Goal: Task Accomplishment & Management: Use online tool/utility

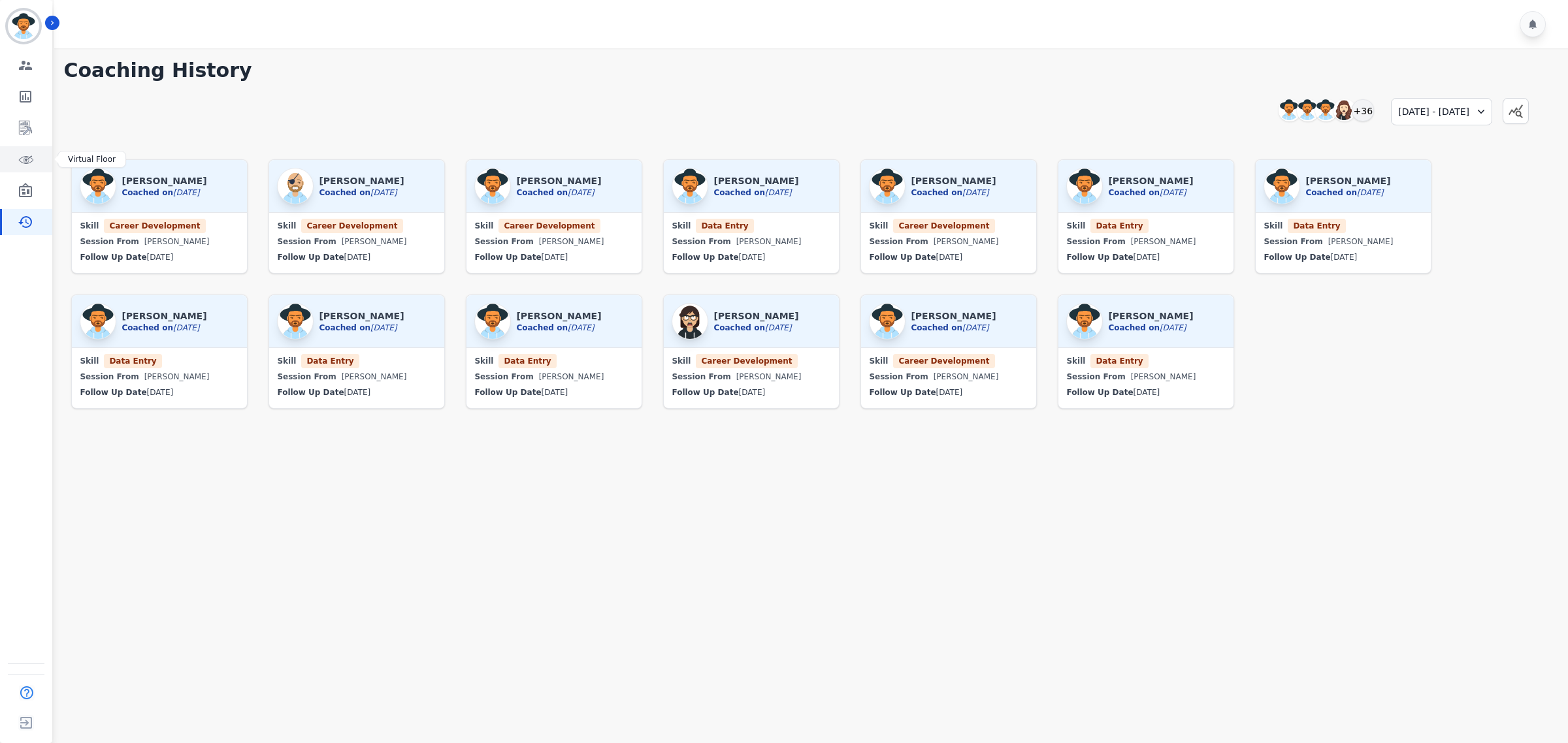
click at [38, 149] on link "Sidebar" at bounding box center [27, 158] width 50 height 26
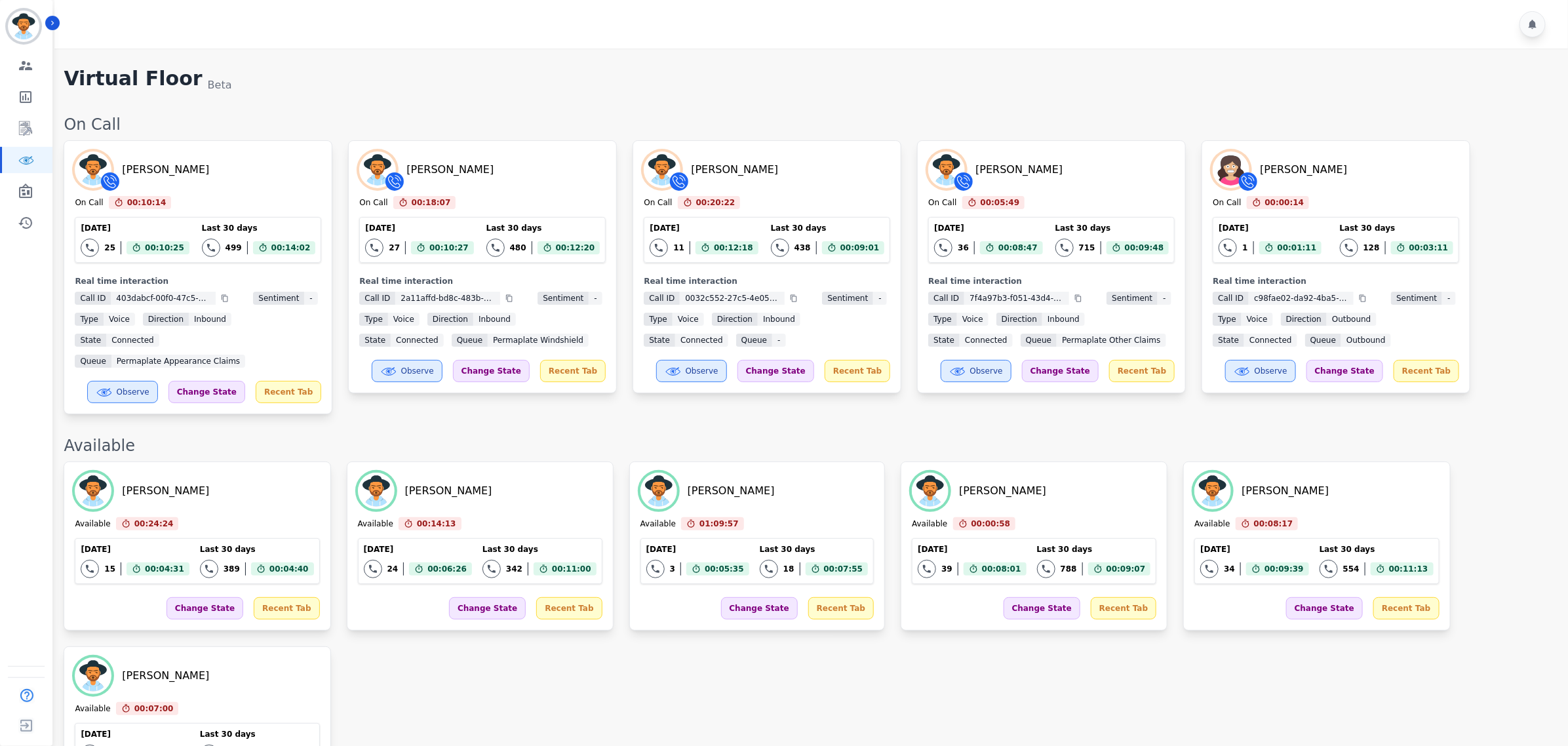
click at [558, 646] on div "[PERSON_NAME] Available 00:24:24 Current State: Available [DATE] 15 Total inter…" at bounding box center [810, 639] width 1492 height 354
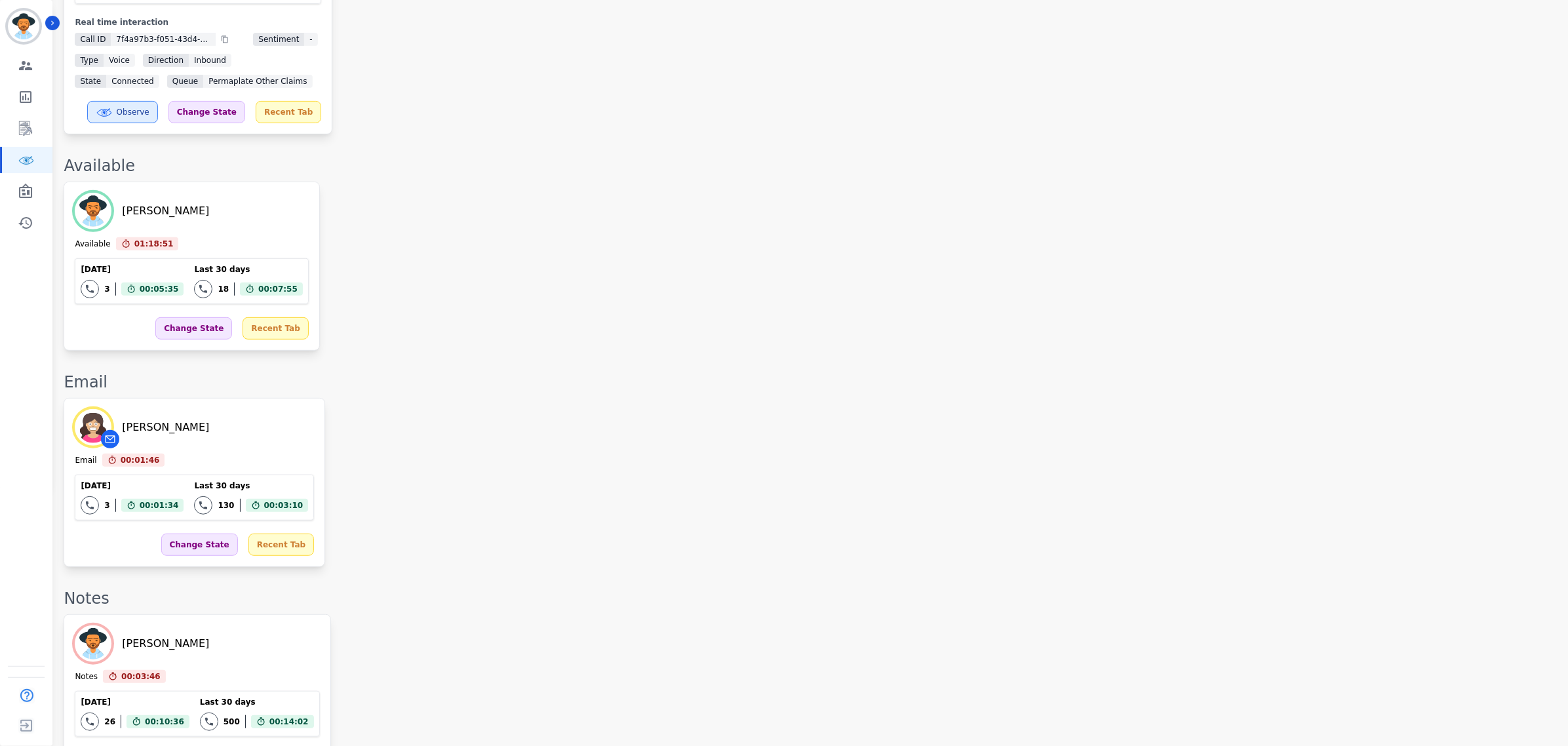
scroll to position [422, 0]
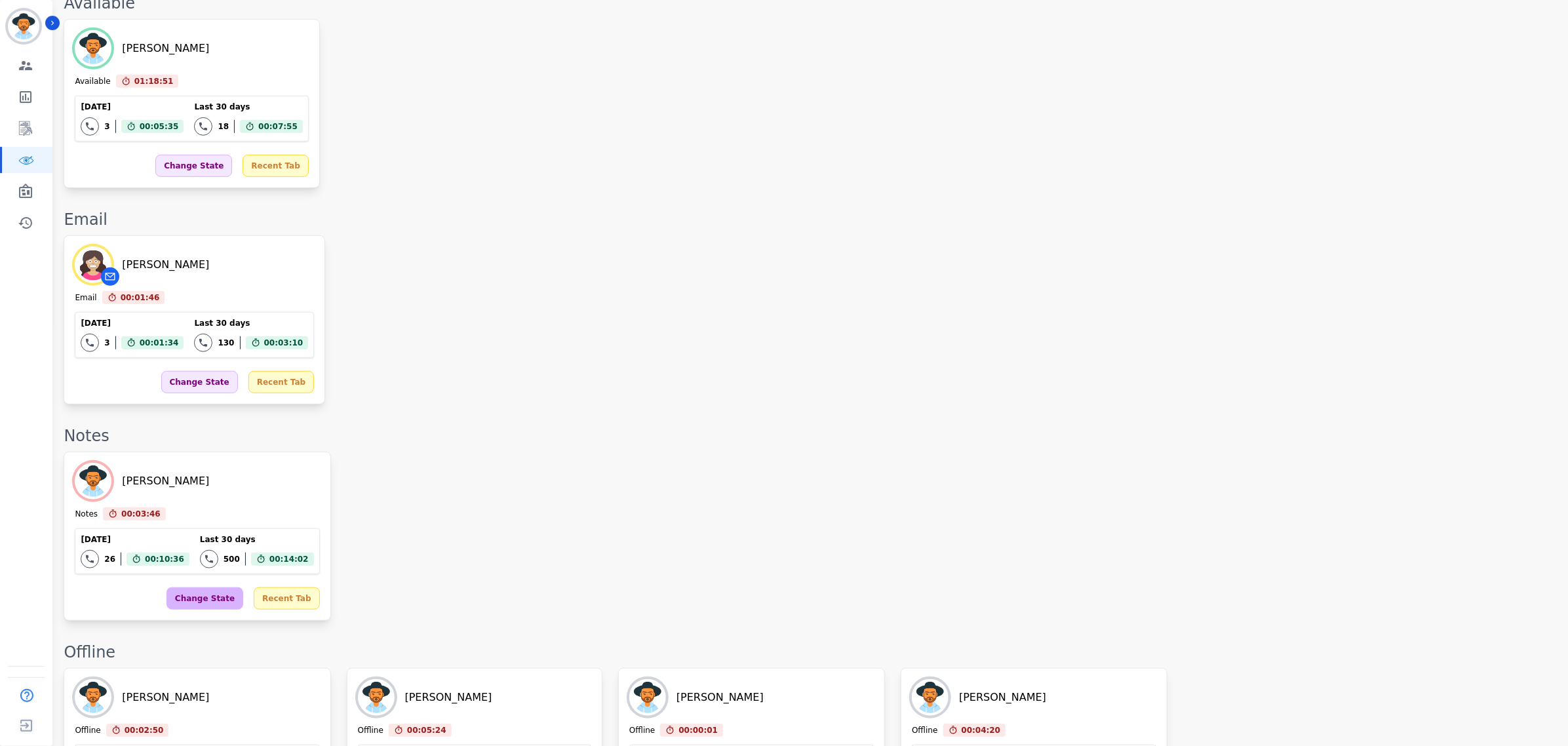
click at [193, 602] on div "Change State" at bounding box center [205, 599] width 77 height 22
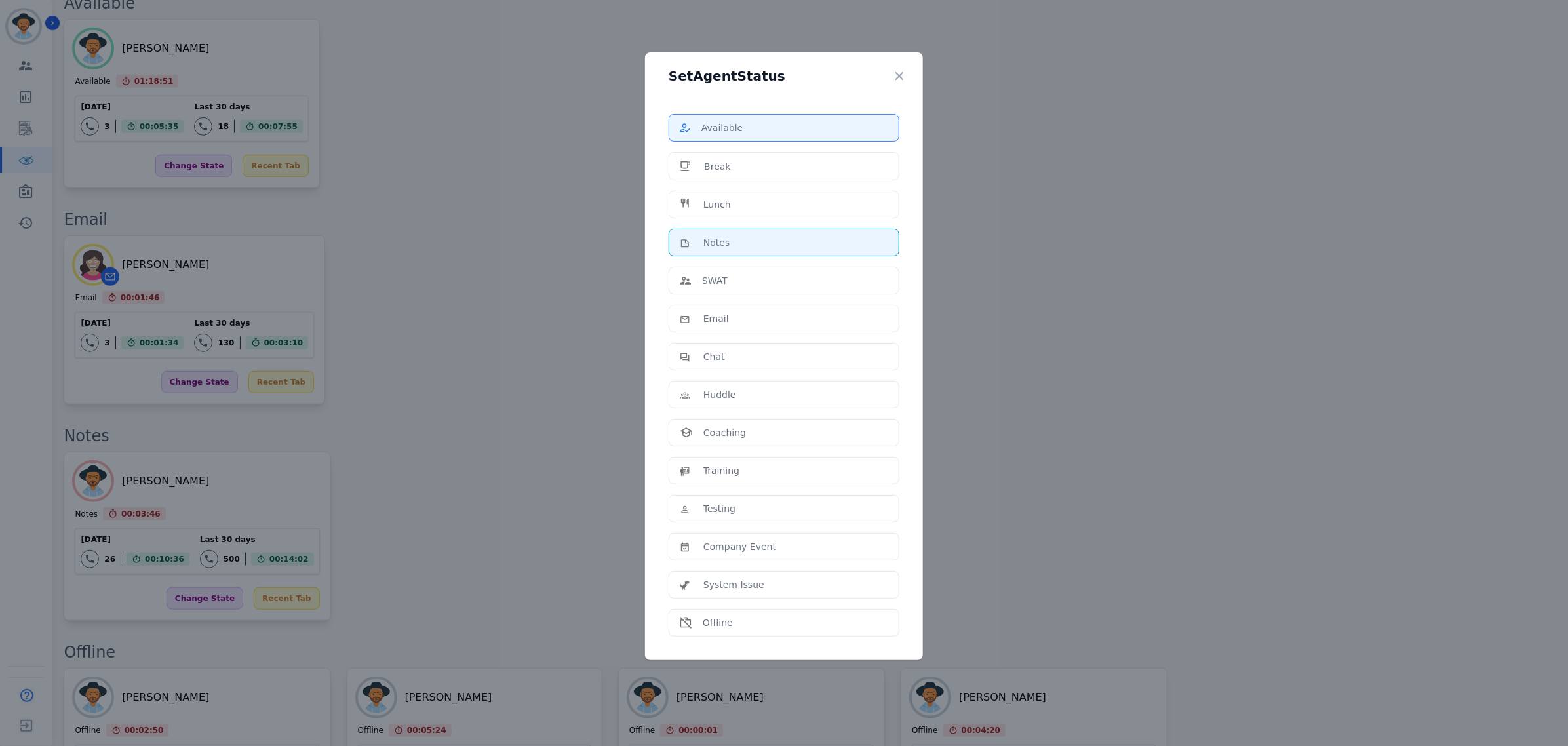
click at [758, 141] on li "Available" at bounding box center [784, 127] width 231 height 27
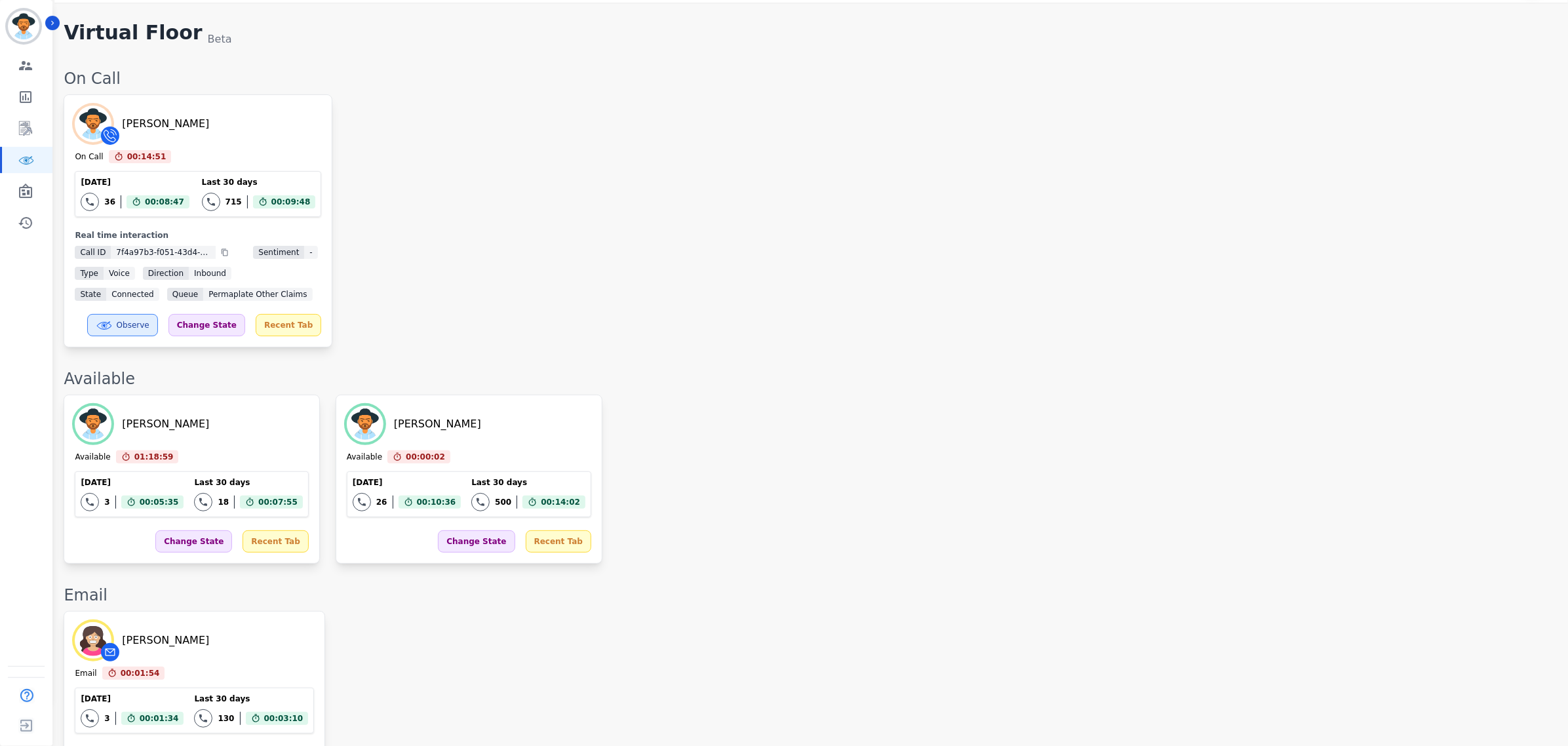
scroll to position [0, 0]
